Goal: Transaction & Acquisition: Download file/media

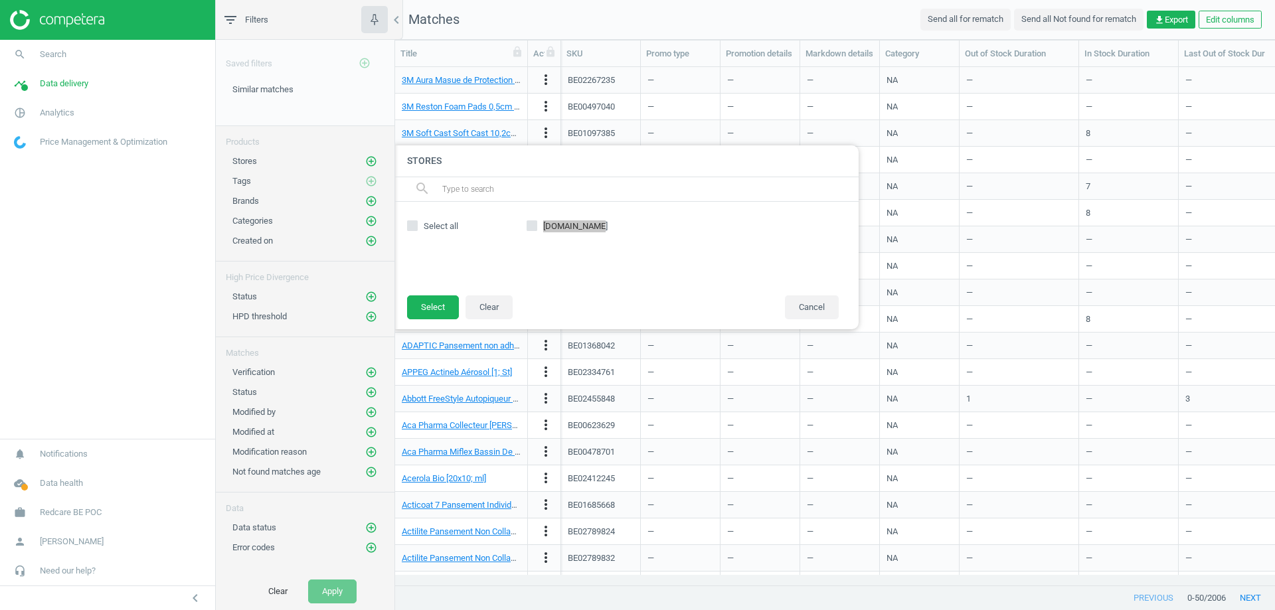
scroll to position [498, 870]
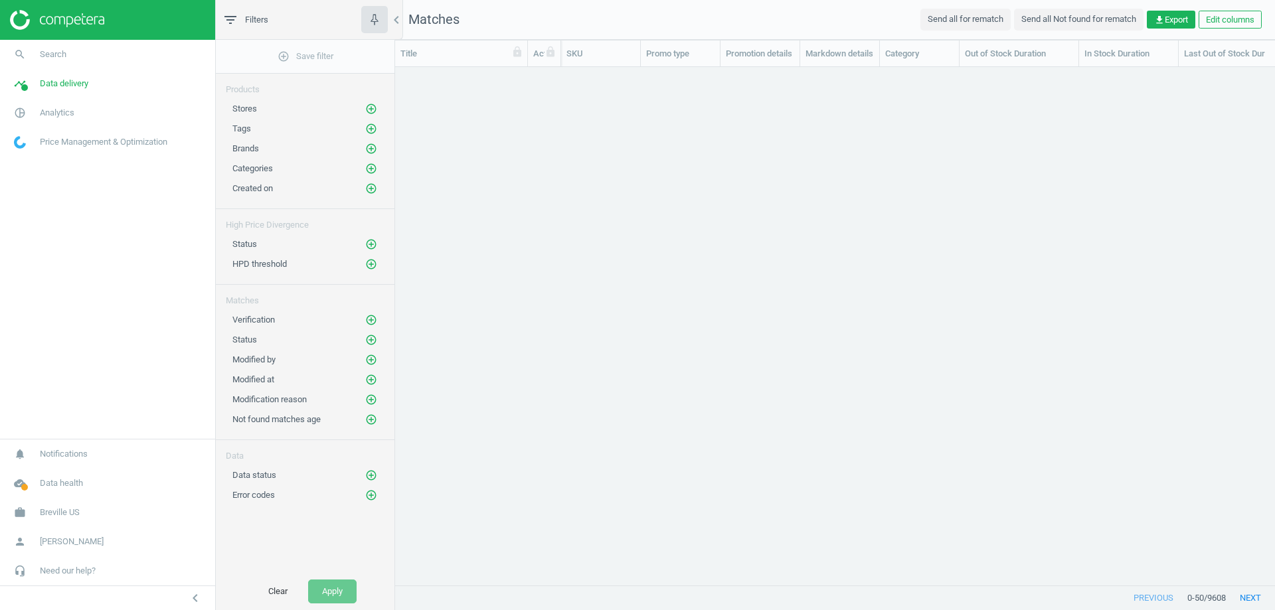
scroll to position [498, 870]
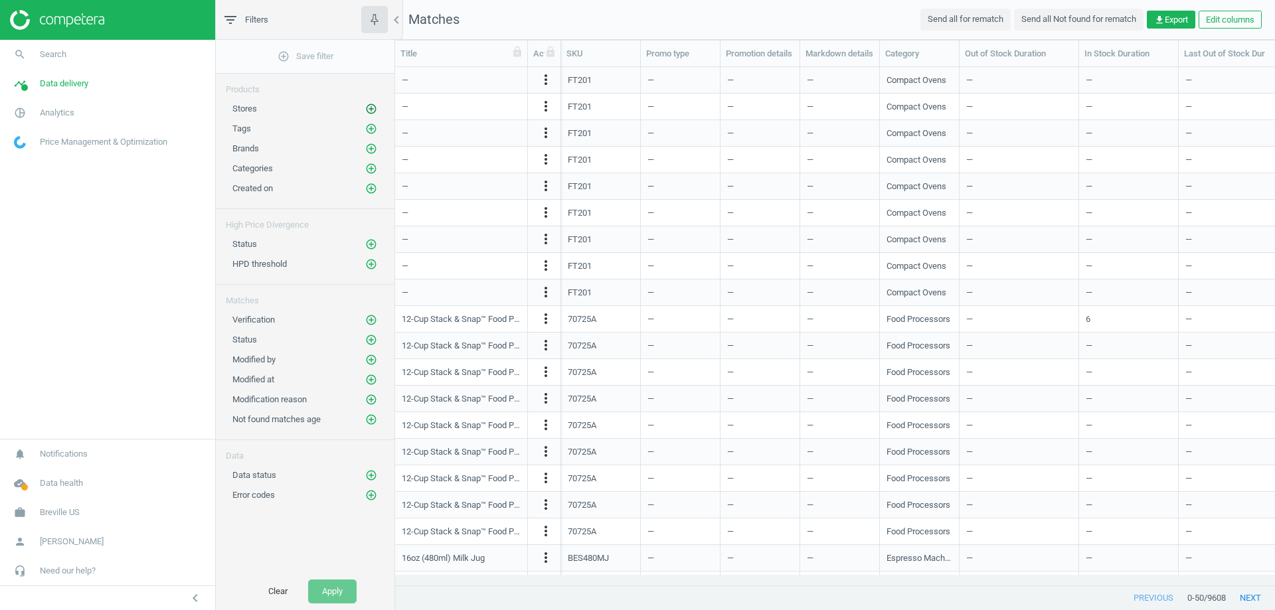
click at [372, 110] on icon "add_circle_outline" at bounding box center [371, 109] width 12 height 12
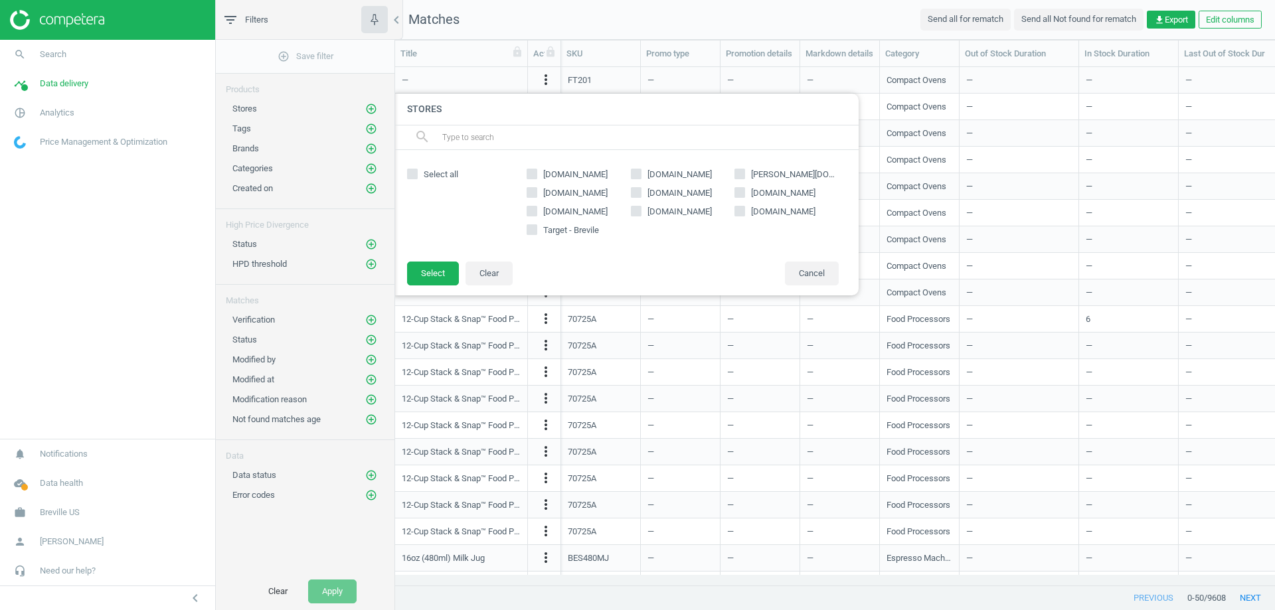
click at [531, 209] on input "breville.com" at bounding box center [532, 210] width 9 height 9
checkbox input "true"
click at [439, 270] on button "Select" at bounding box center [433, 274] width 52 height 24
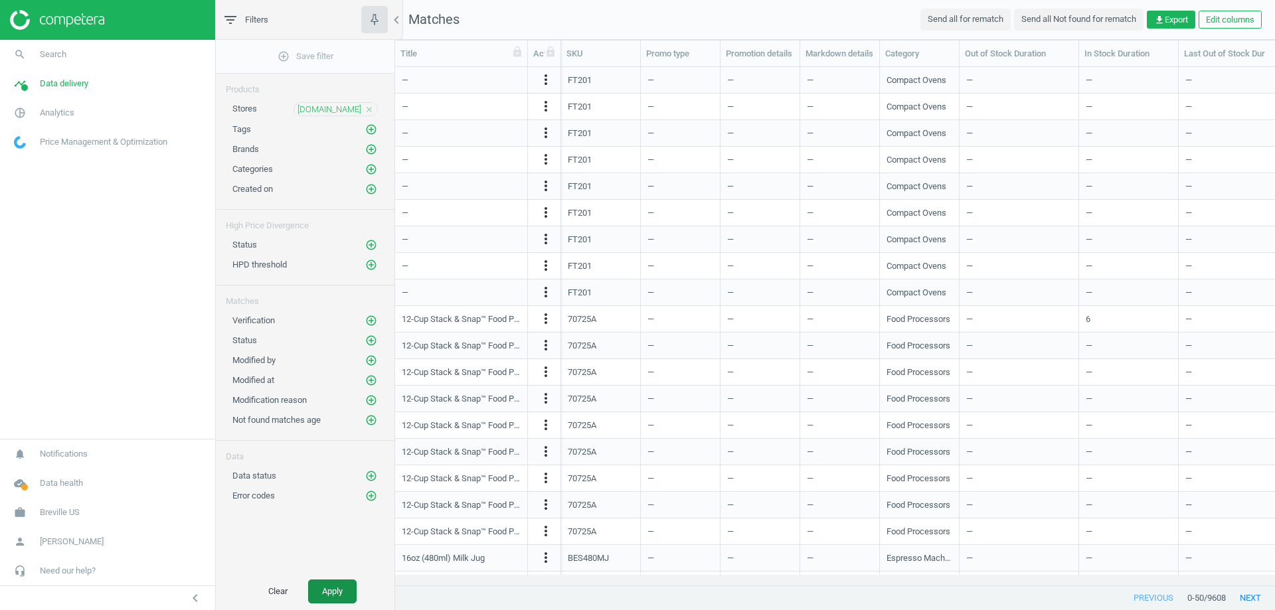
click at [340, 594] on button "Apply" at bounding box center [332, 592] width 48 height 24
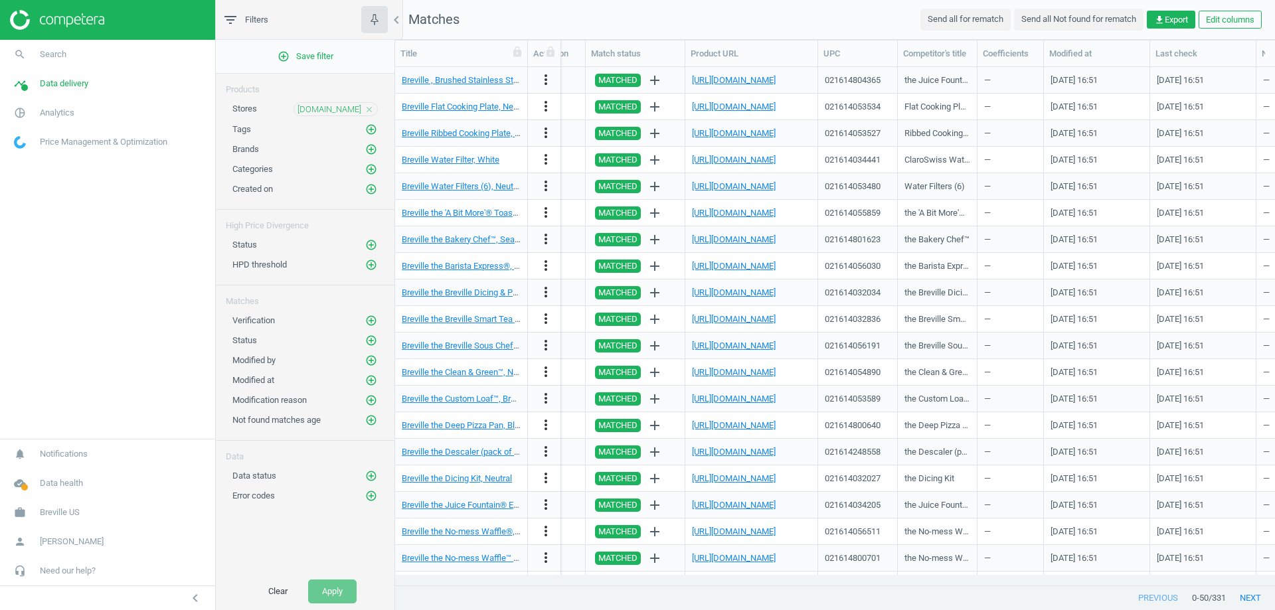
scroll to position [0, 1409]
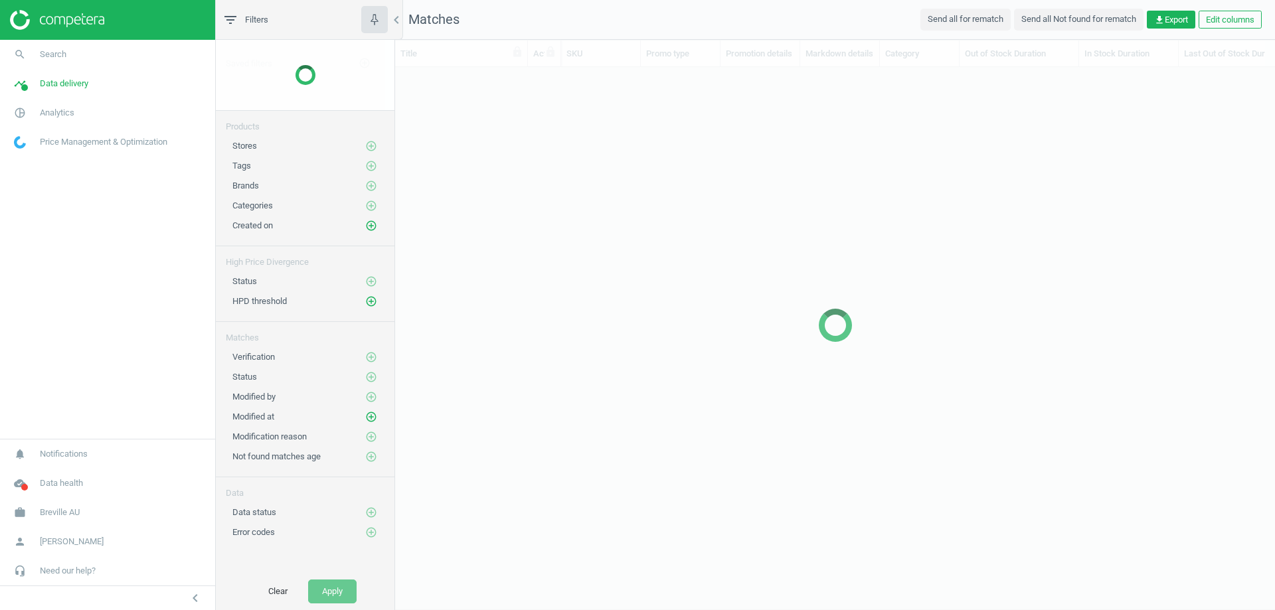
scroll to position [498, 870]
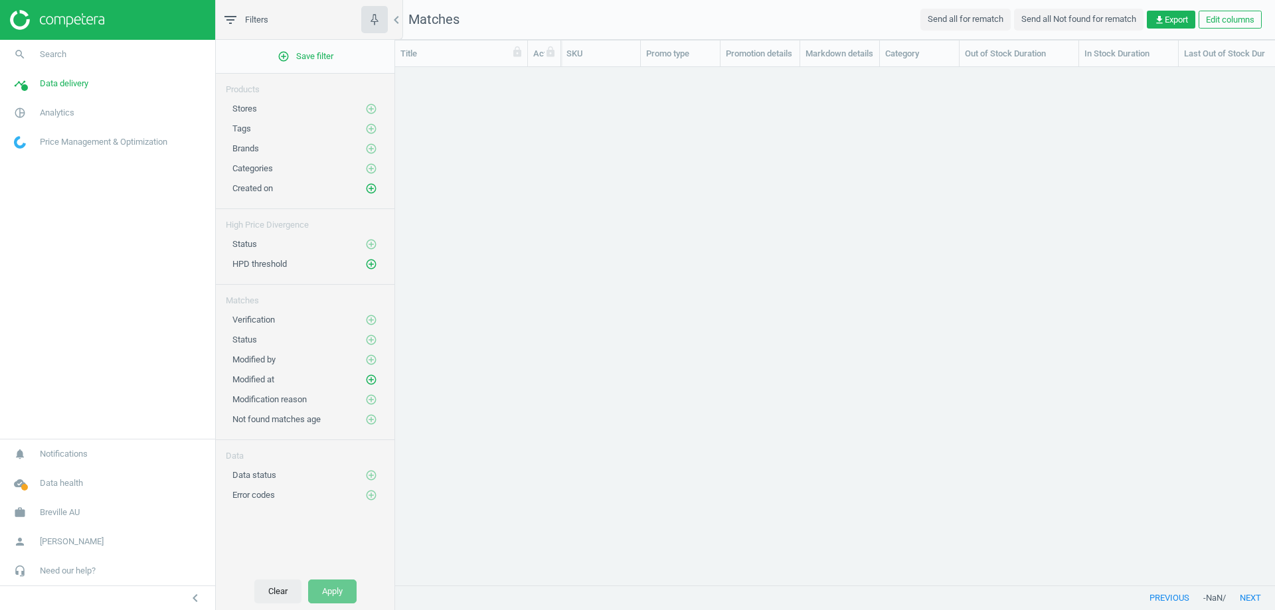
click at [272, 590] on button "Clear" at bounding box center [277, 592] width 47 height 24
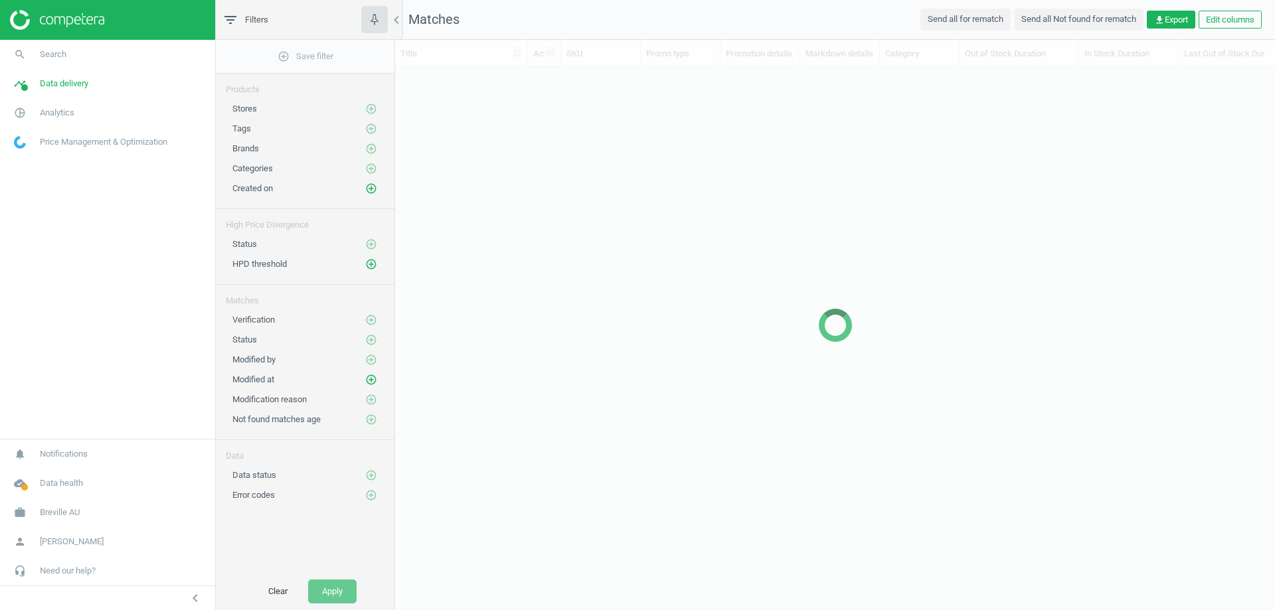
scroll to position [498, 870]
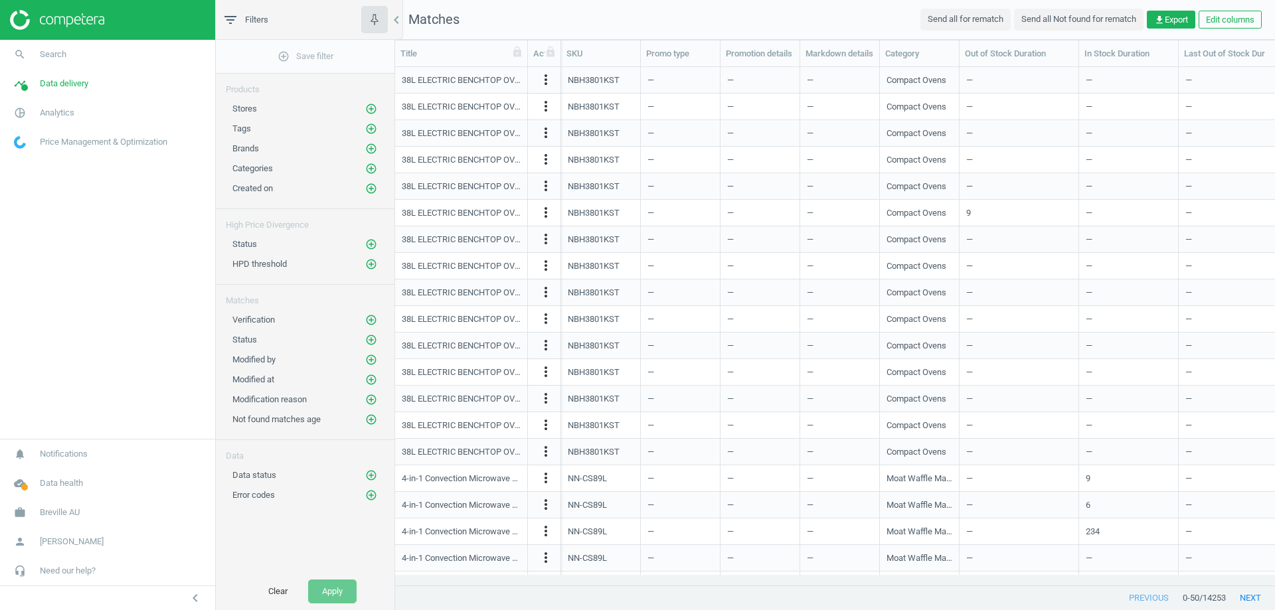
click at [364, 339] on div "Status add_circle_outline" at bounding box center [304, 339] width 145 height 13
click at [370, 345] on icon "add_circle_outline" at bounding box center [371, 340] width 12 height 12
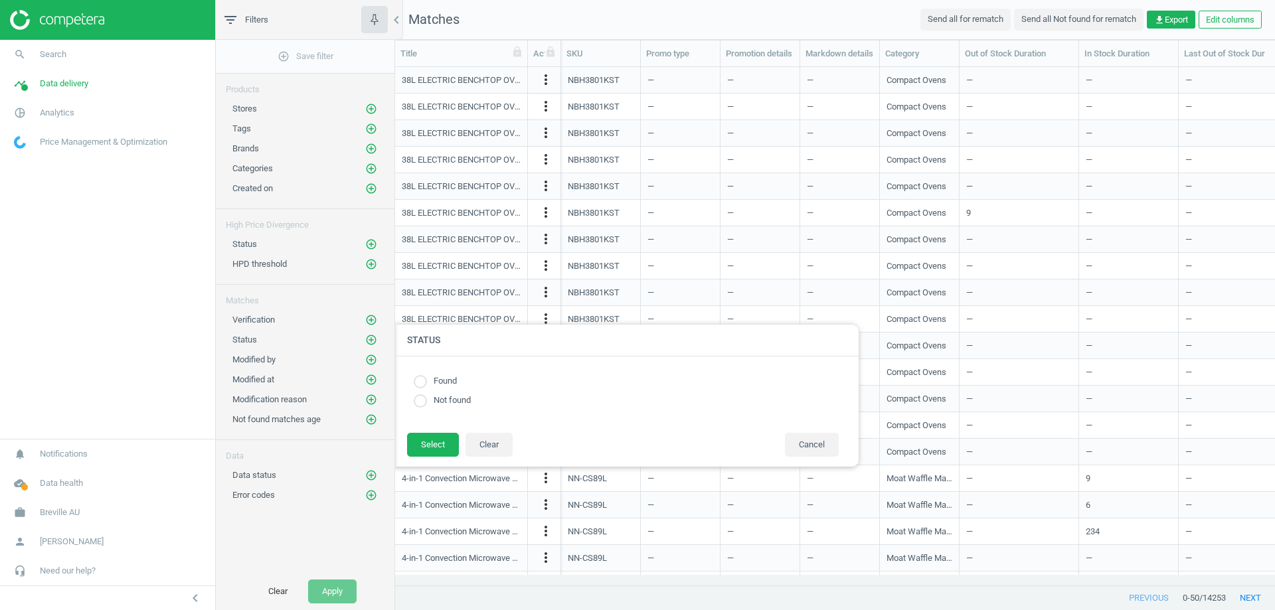
click at [414, 389] on div "Found Not found" at bounding box center [626, 394] width 438 height 49
click at [414, 383] on input "radio" at bounding box center [420, 381] width 13 height 13
radio input "true"
click at [433, 437] on button "Select" at bounding box center [433, 445] width 52 height 24
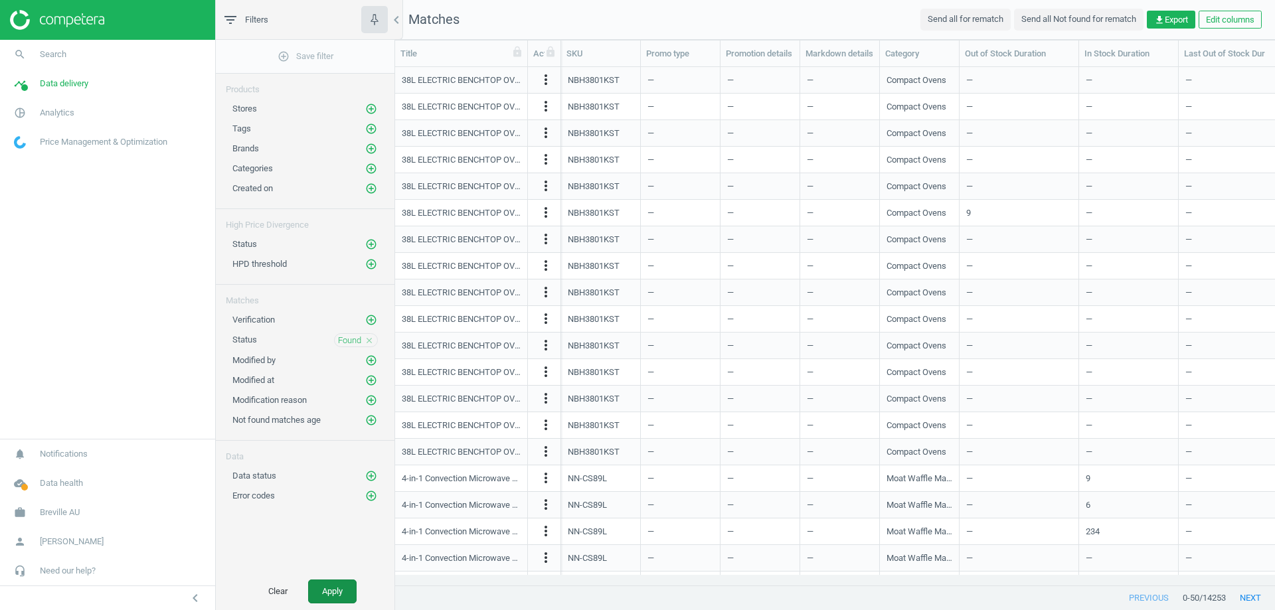
click at [316, 589] on button "Apply" at bounding box center [332, 592] width 48 height 24
click at [372, 384] on icon "add_circle_outline" at bounding box center [371, 380] width 12 height 12
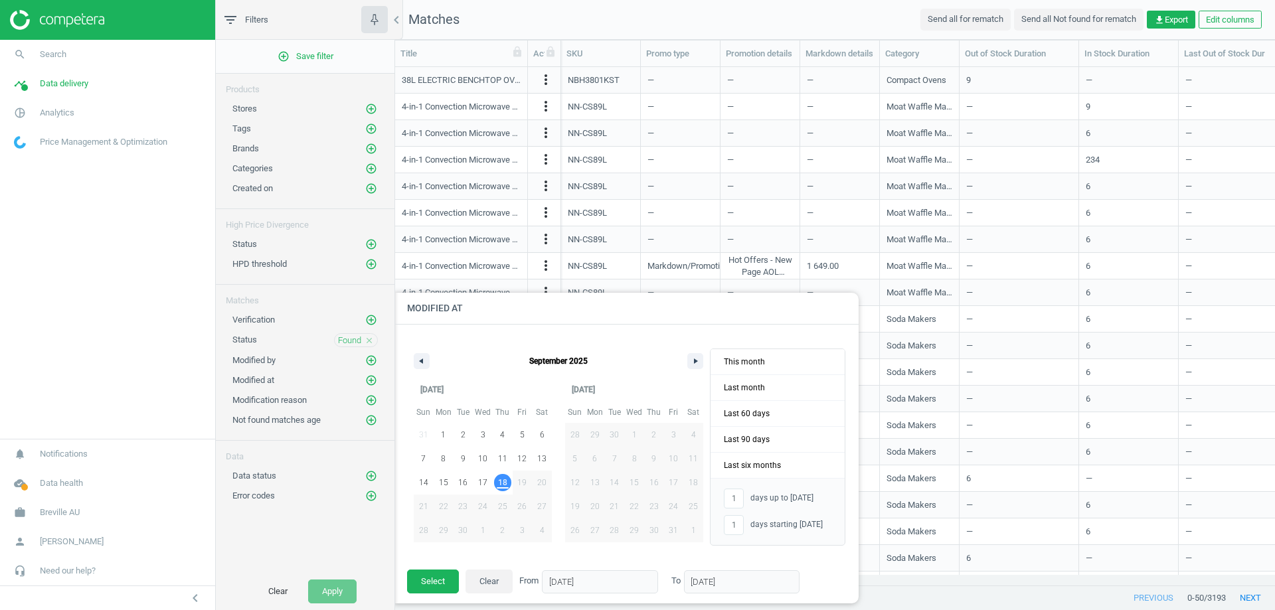
click at [360, 384] on div "Modified at add_circle_outline" at bounding box center [304, 380] width 145 height 13
click at [444, 430] on span "1" at bounding box center [443, 435] width 5 height 24
type input "-"
type input "01/09/2025"
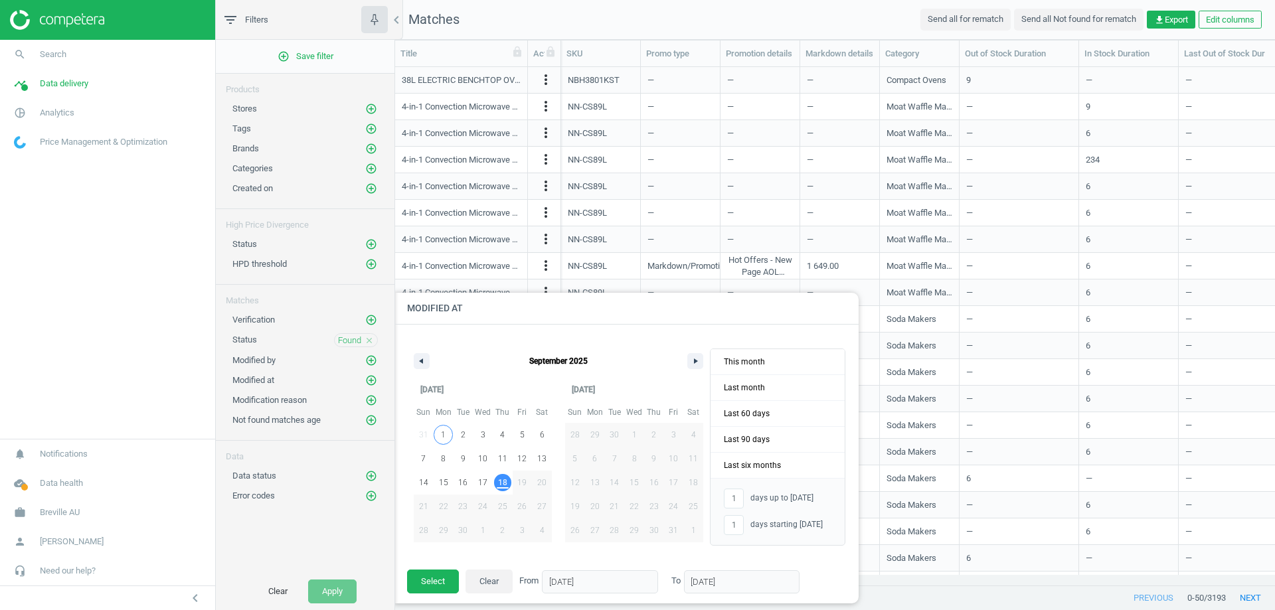
type input "01/09/2025"
click at [505, 482] on span "18" at bounding box center [502, 483] width 9 height 24
type input "18"
type input "18/09/2025"
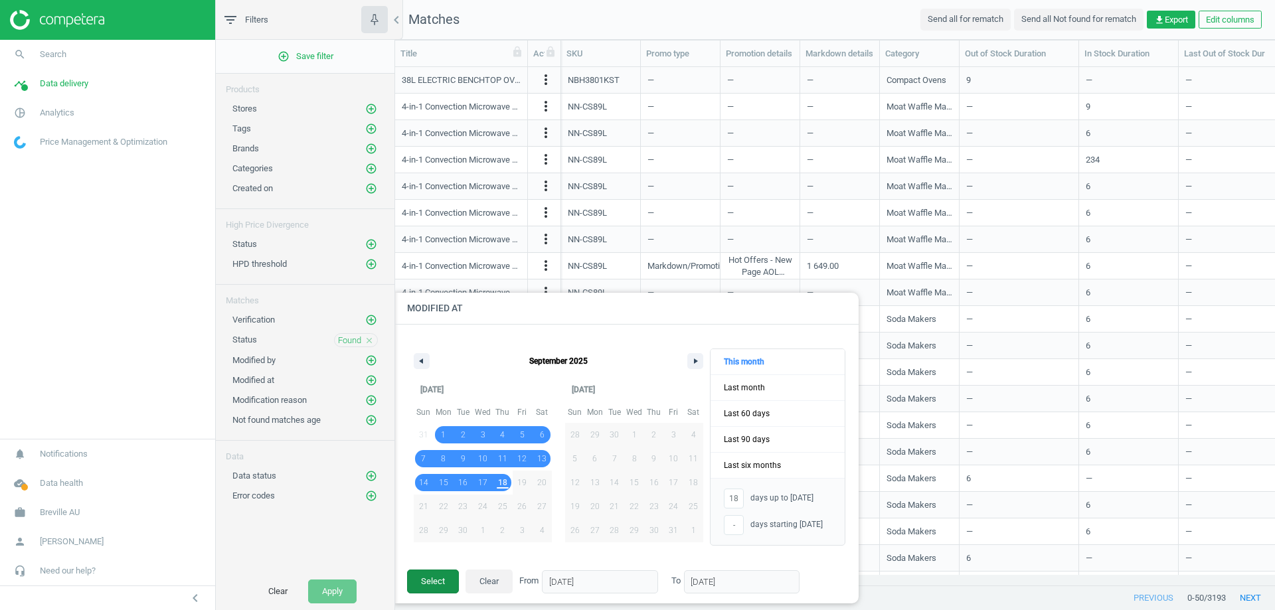
click at [433, 584] on button "Select" at bounding box center [433, 582] width 52 height 24
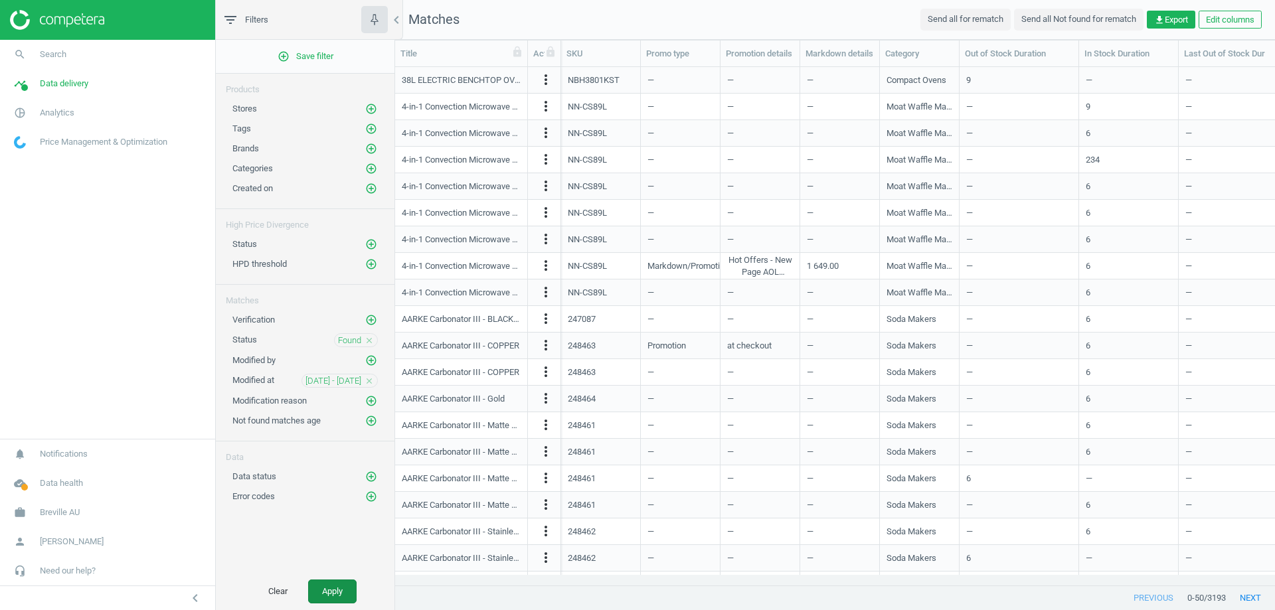
click at [331, 588] on button "Apply" at bounding box center [332, 592] width 48 height 24
drag, startPoint x: 993, startPoint y: 603, endPoint x: 912, endPoint y: 591, distance: 81.9
click at [992, 603] on div "previous 0 - 50 / 3191 next" at bounding box center [835, 598] width 880 height 24
click at [371, 378] on icon "close" at bounding box center [369, 380] width 9 height 9
click at [341, 591] on button "Apply" at bounding box center [332, 592] width 48 height 24
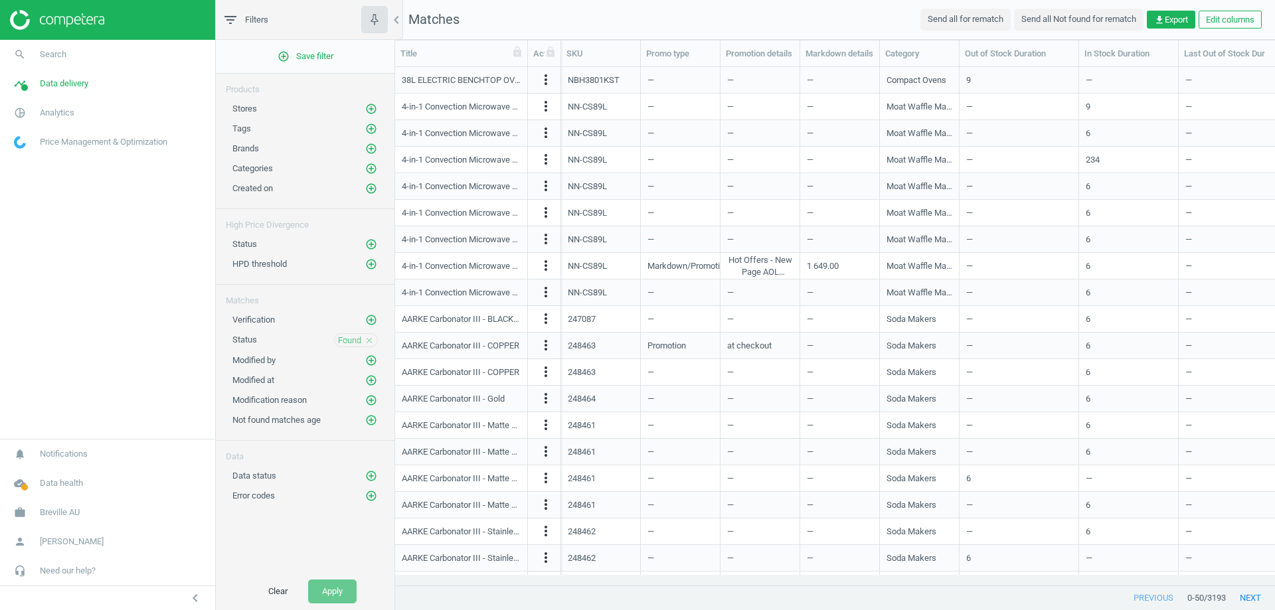
click at [368, 336] on icon "close" at bounding box center [369, 340] width 9 height 9
click at [339, 602] on button "Apply" at bounding box center [332, 592] width 48 height 24
click at [1165, 30] on div "Send all for rematch Send all Not found for rematch get_app Export Edit columns" at bounding box center [1096, 19] width 358 height 21
click at [1173, 22] on span "get_app Export" at bounding box center [1171, 20] width 34 height 12
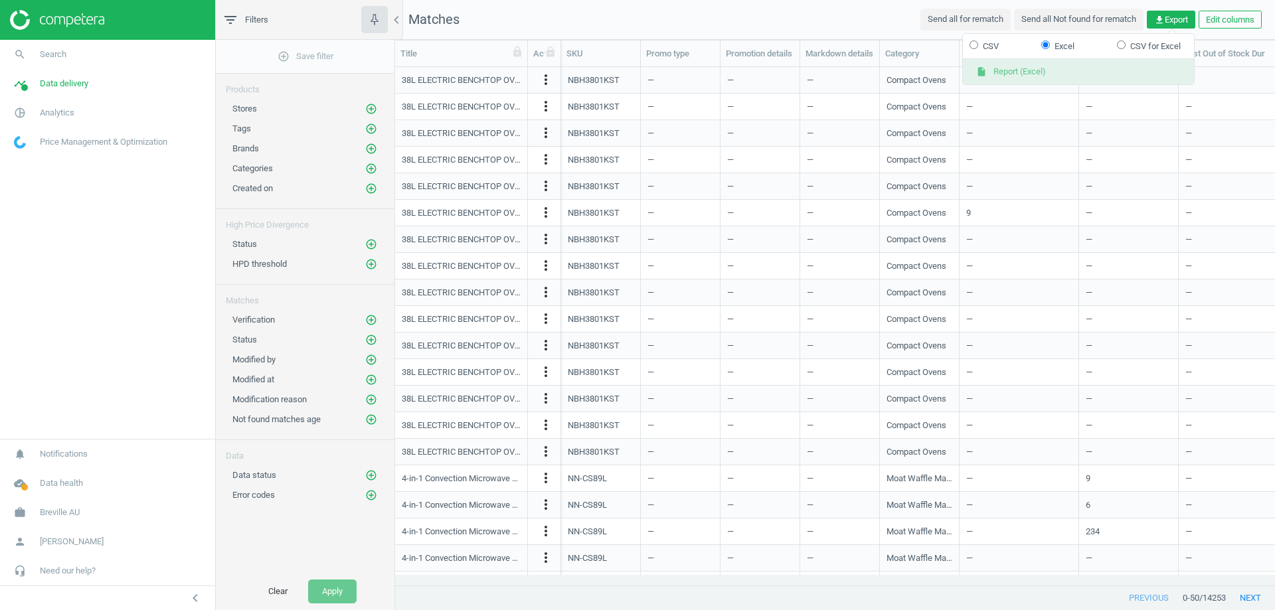
click at [1028, 70] on button "insert_drive_file Report (Excel)" at bounding box center [1078, 71] width 231 height 25
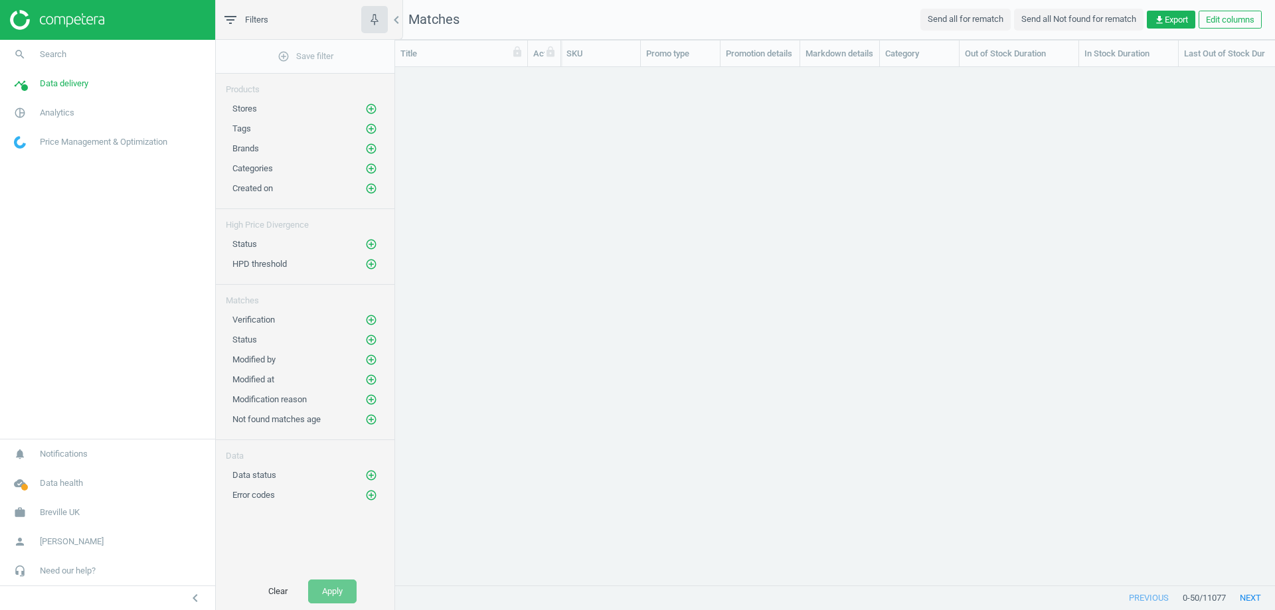
scroll to position [498, 870]
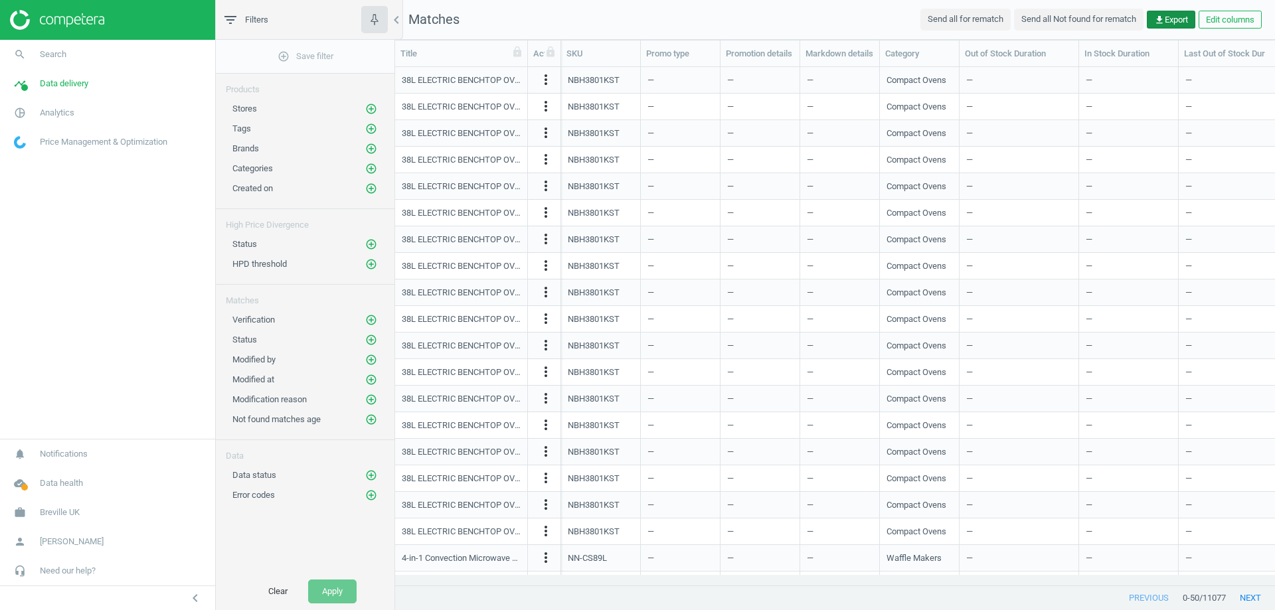
click at [1161, 21] on icon "get_app" at bounding box center [1159, 20] width 11 height 11
click at [1040, 66] on button "insert_drive_file Report (Excel)" at bounding box center [1078, 71] width 231 height 25
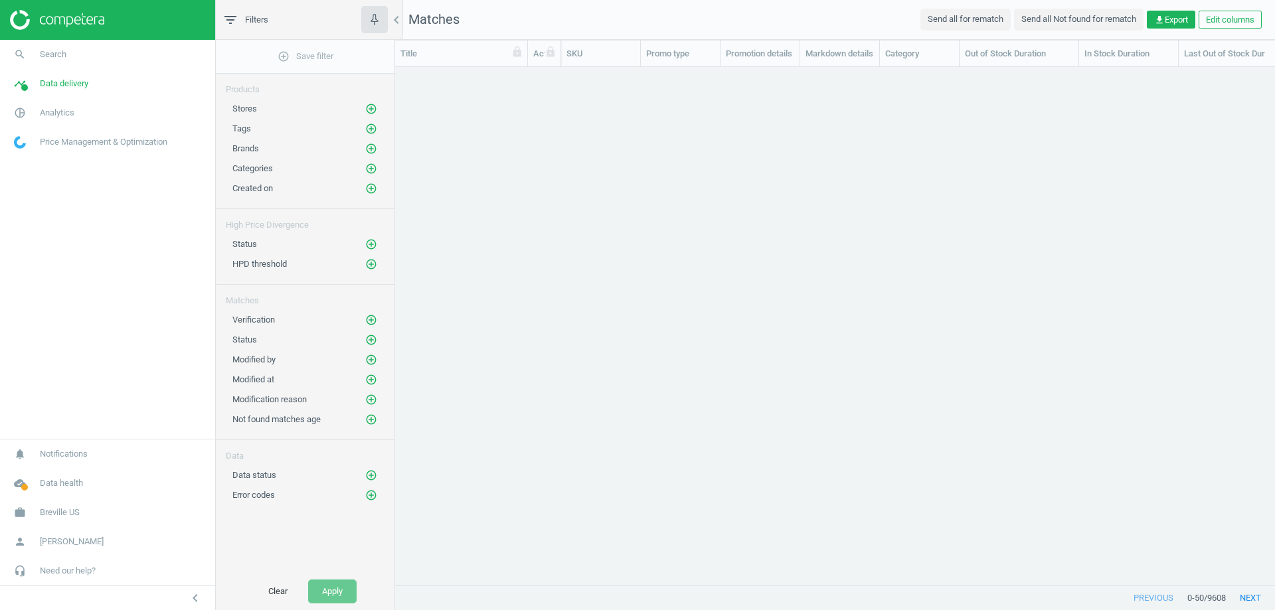
scroll to position [498, 870]
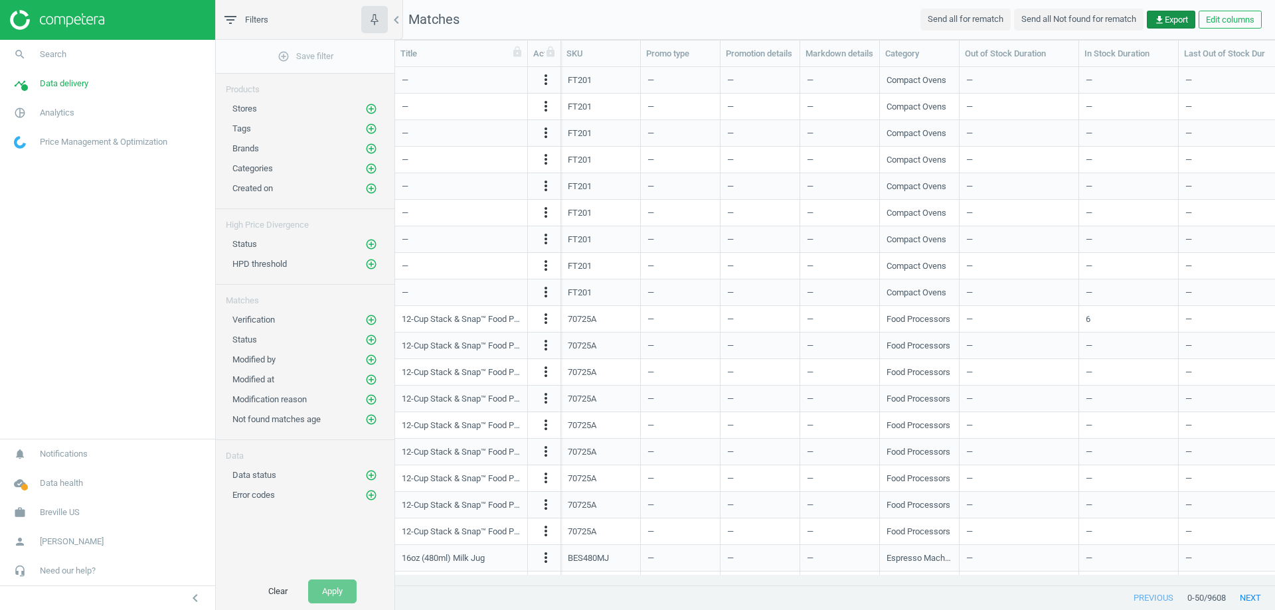
click at [1159, 16] on icon "get_app" at bounding box center [1159, 20] width 11 height 11
click at [1017, 74] on button "insert_drive_file Report (Excel)" at bounding box center [1078, 71] width 231 height 25
